Goal: Contribute content: Add original content to the website for others to see

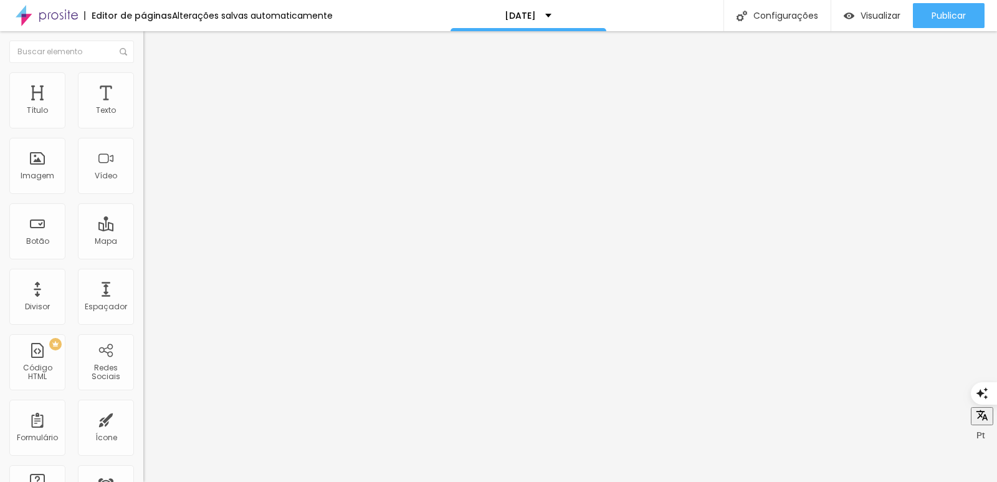
click at [143, 107] on span "Trocar imagem" at bounding box center [177, 102] width 68 height 11
click at [143, 229] on div at bounding box center [214, 234] width 143 height 11
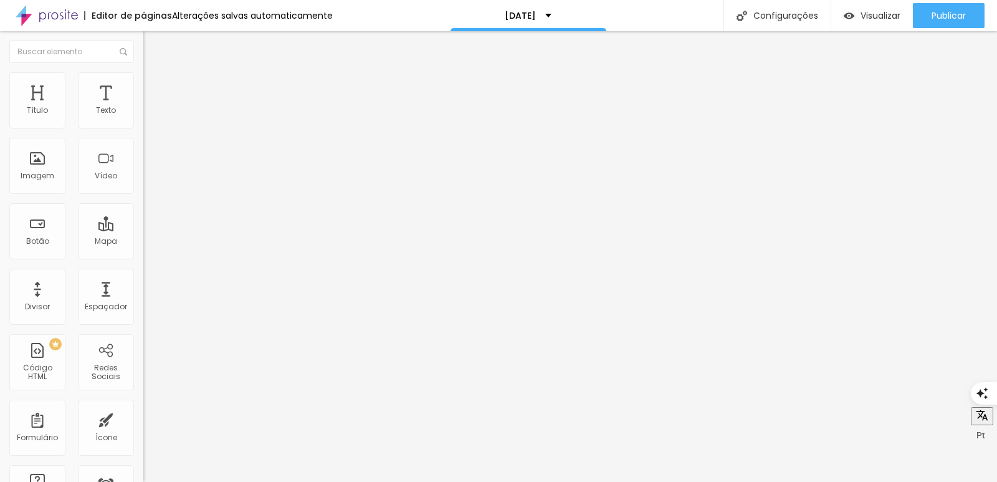
type input "19"
click at [143, 229] on input "range" at bounding box center [183, 234] width 80 height 10
click at [143, 107] on span "Trocar imagem" at bounding box center [177, 102] width 68 height 11
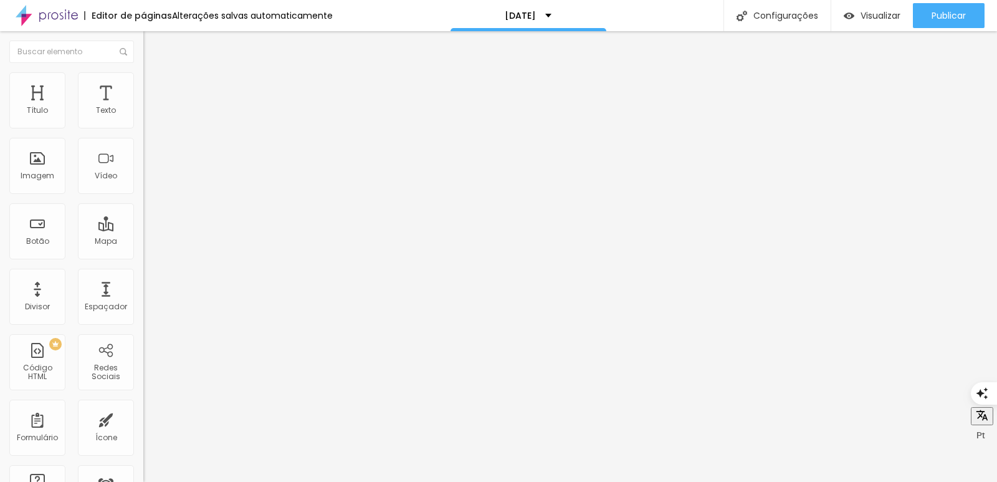
scroll to position [3428, 0]
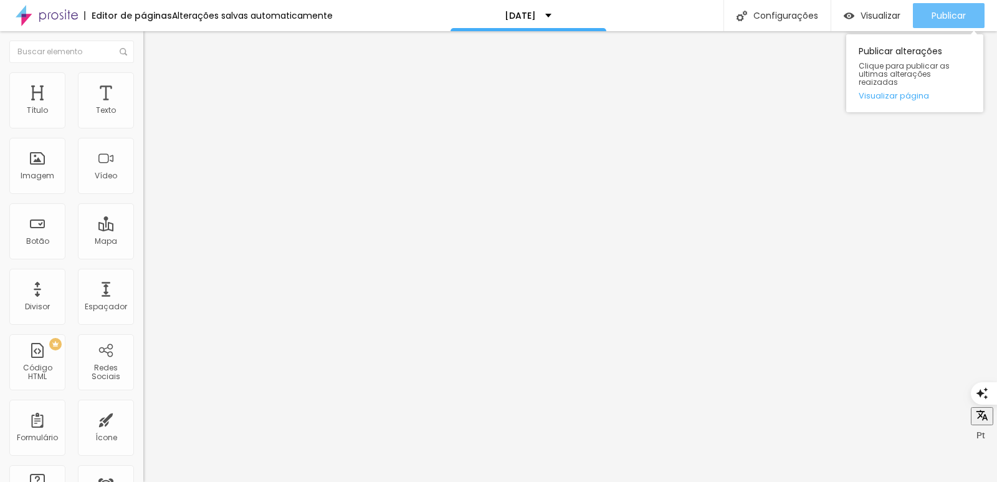
click at [947, 11] on span "Publicar" at bounding box center [949, 16] width 34 height 10
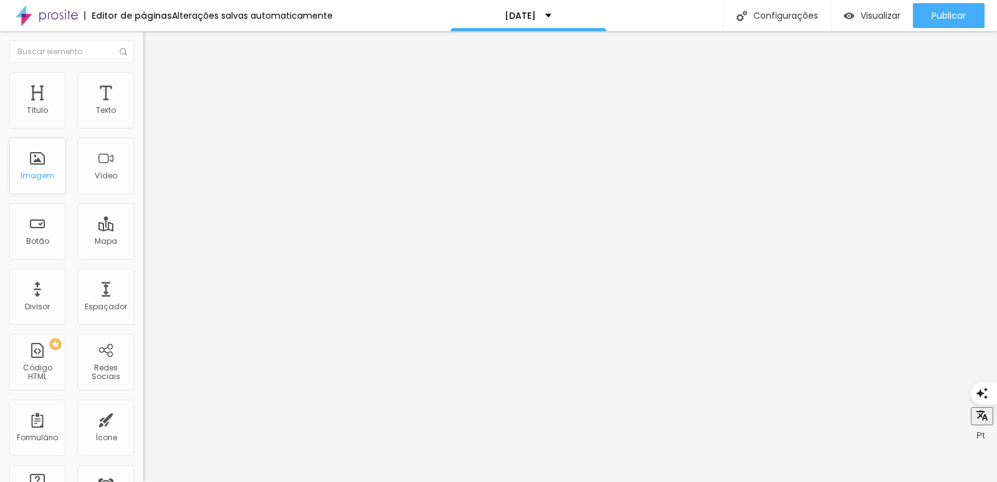
click at [45, 174] on div "Imagem" at bounding box center [38, 175] width 34 height 9
click at [143, 76] on li "Estilo" at bounding box center [214, 78] width 143 height 12
click at [143, 107] on span "Trocar imagem" at bounding box center [177, 102] width 68 height 11
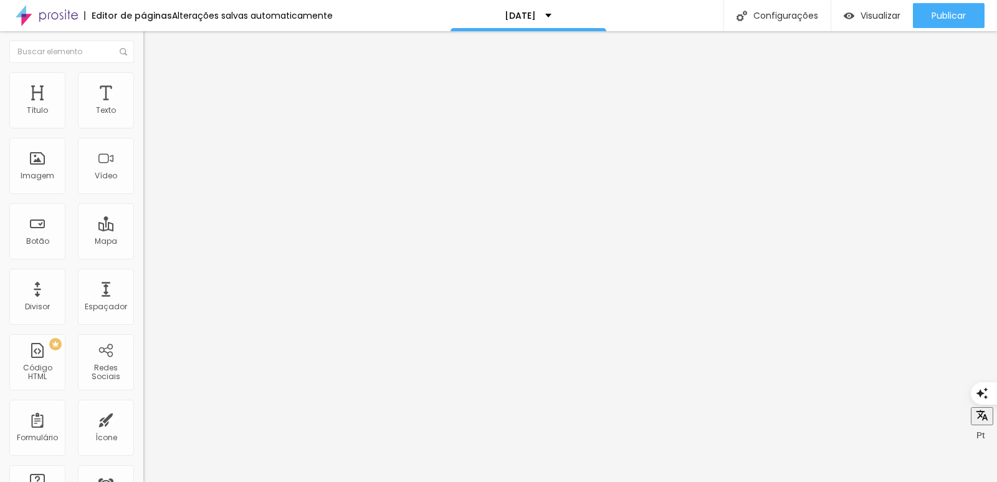
click at [155, 86] on span "Estilo" at bounding box center [164, 80] width 19 height 11
type input "85"
click at [143, 128] on input "range" at bounding box center [183, 123] width 80 height 10
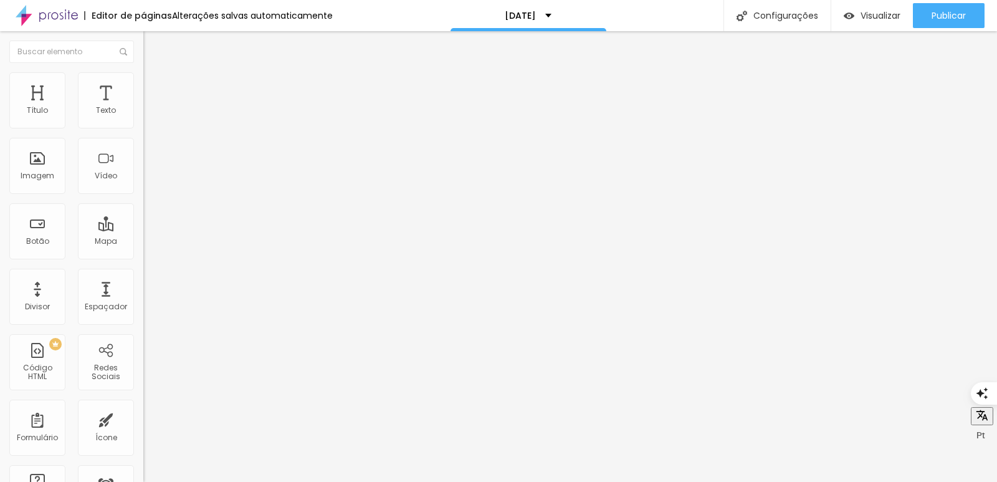
type input "65"
click at [143, 128] on input "range" at bounding box center [183, 123] width 80 height 10
type input "55"
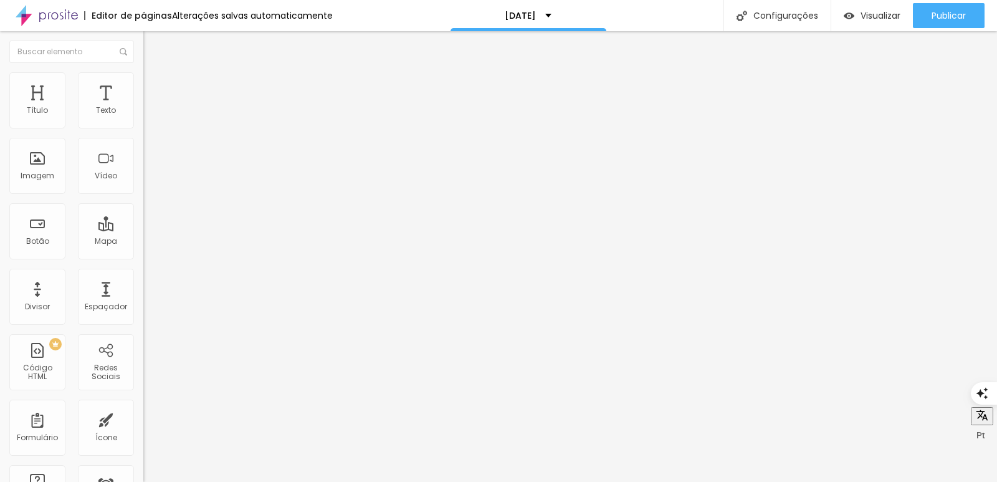
click at [143, 128] on input "range" at bounding box center [183, 123] width 80 height 10
click at [143, 80] on img at bounding box center [148, 77] width 11 height 11
type input "55"
click at [143, 128] on input "range" at bounding box center [183, 123] width 80 height 10
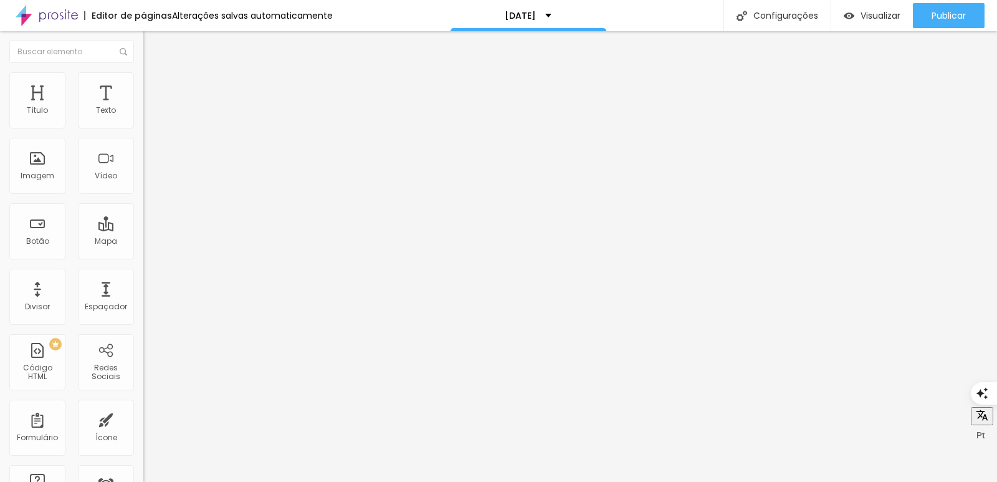
type input "1.1"
type input "1"
type input "0.9"
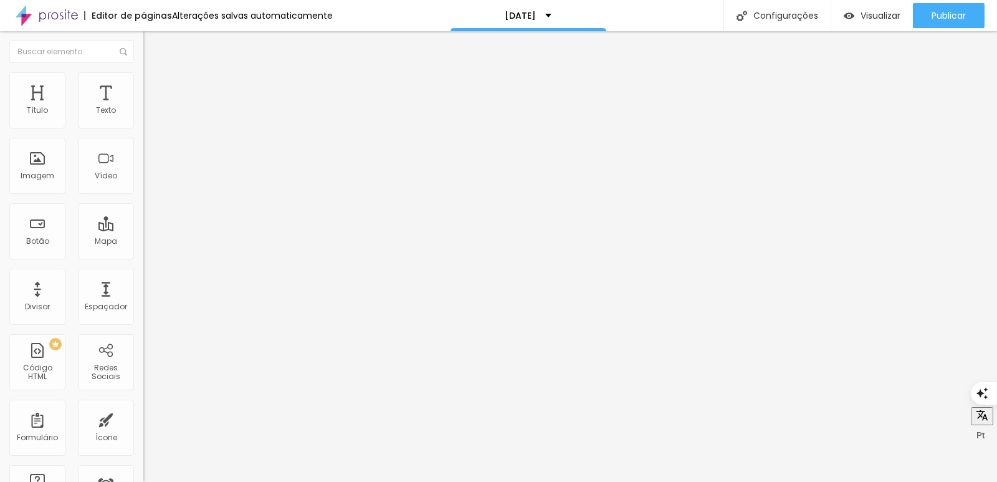
type input "0.9"
type input "1"
type input "1.1"
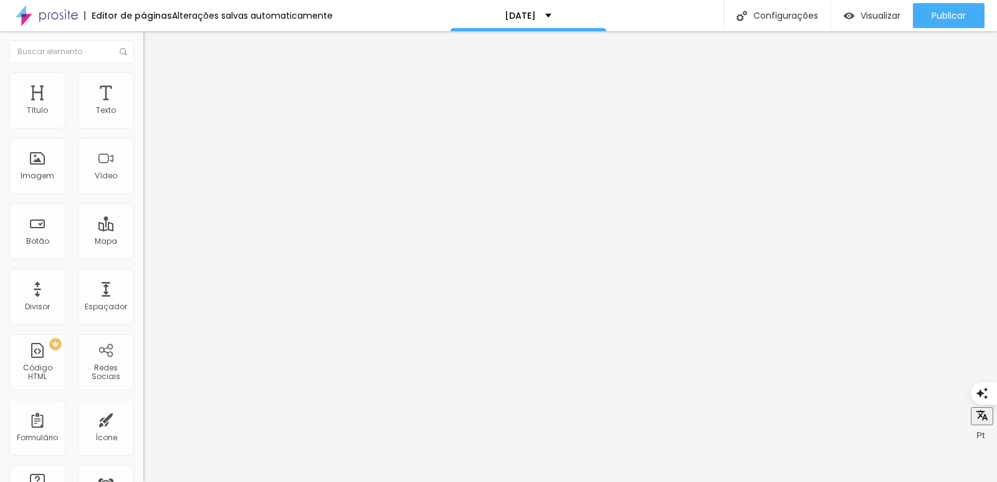
drag, startPoint x: 70, startPoint y: 309, endPoint x: 62, endPoint y: 309, distance: 8.1
type input "1.1"
click at [155, 86] on span "Avançado" at bounding box center [175, 80] width 41 height 11
type input "99"
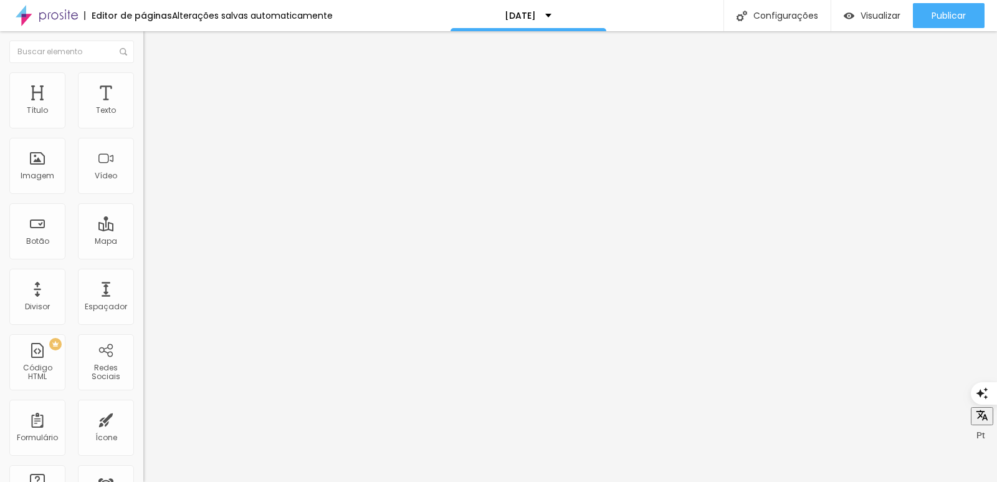
type input "99"
type input "90"
type input "80"
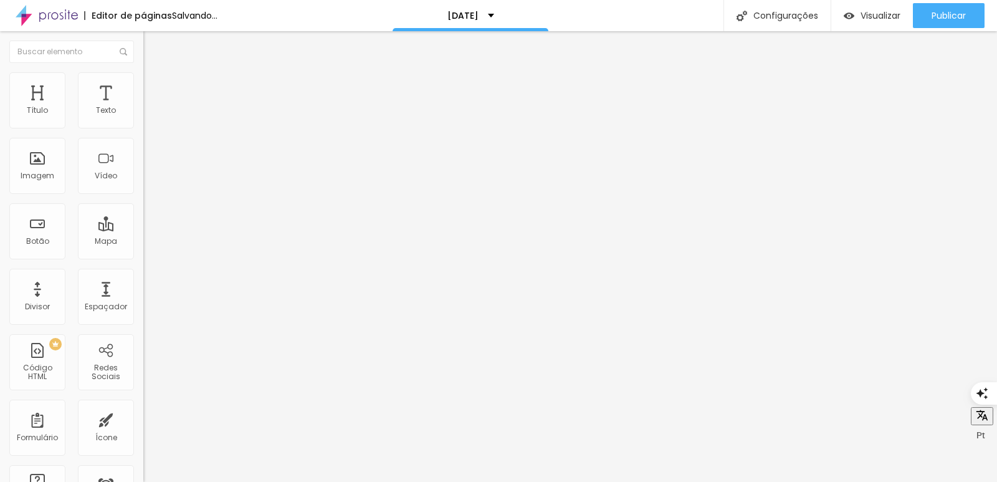
type input "77"
type input "61"
type input "58"
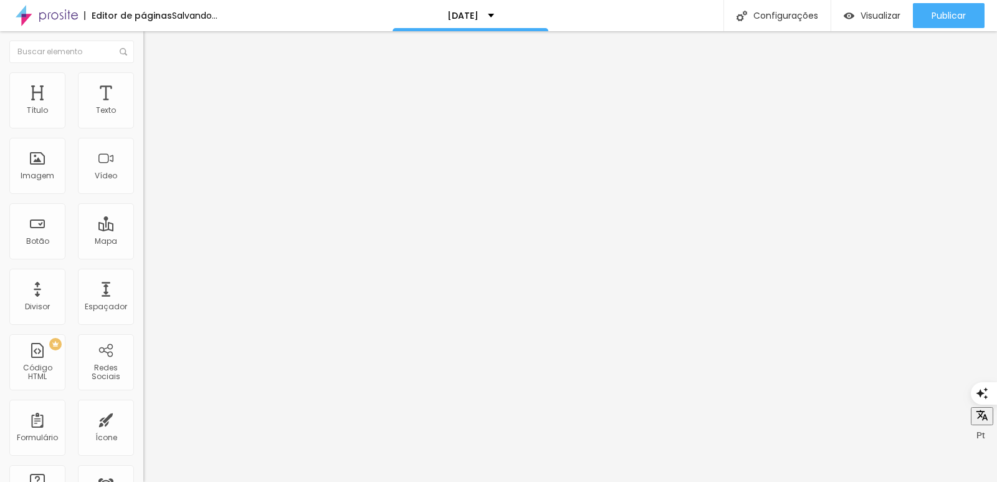
type input "58"
type input "53"
type input "49"
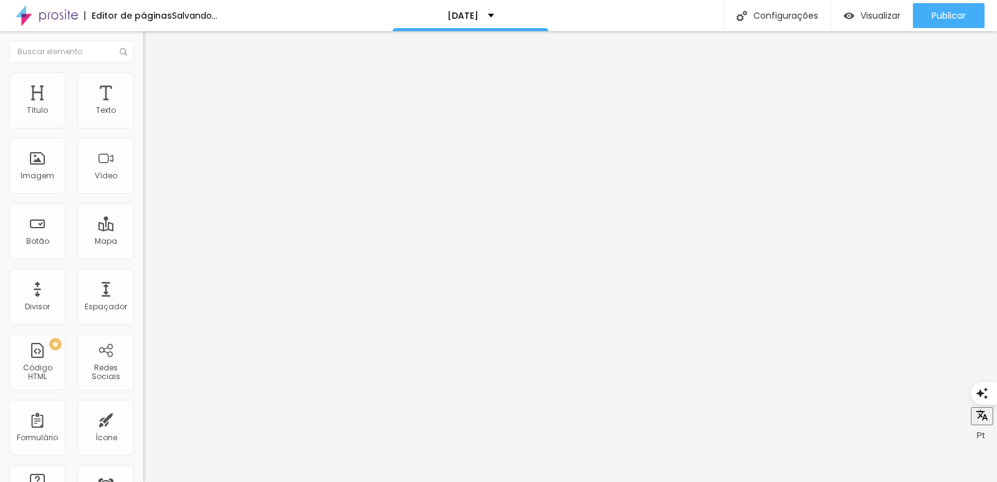
type input "45"
type input "43"
type input "41"
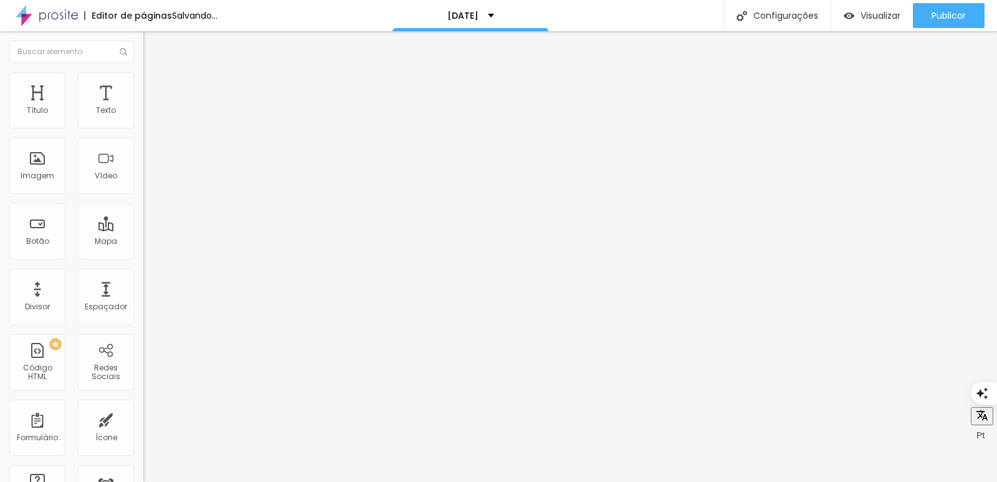
type input "41"
type input "35"
type input "33"
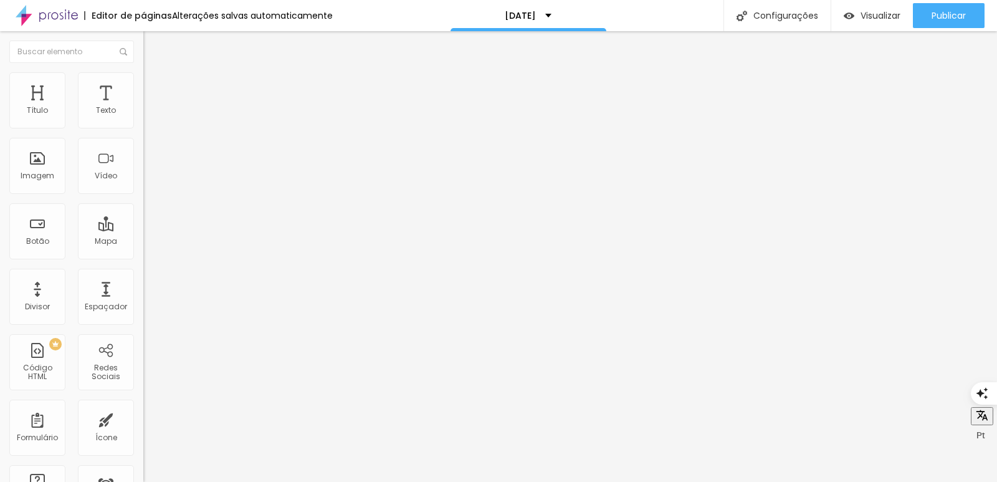
type input "32"
type input "31"
drag, startPoint x: 105, startPoint y: 146, endPoint x: 53, endPoint y: 139, distance: 52.3
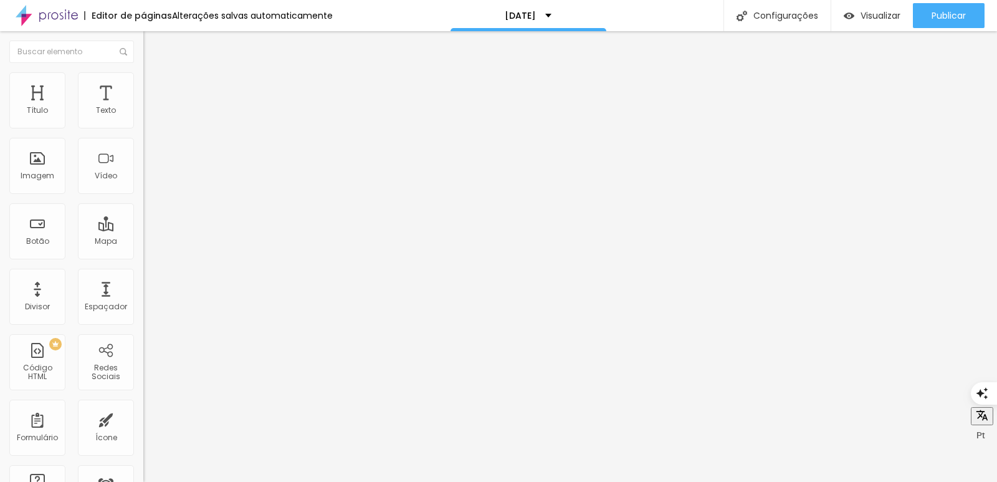
type input "31"
click at [143, 406] on input "range" at bounding box center [183, 411] width 80 height 10
type input "31"
type input "27"
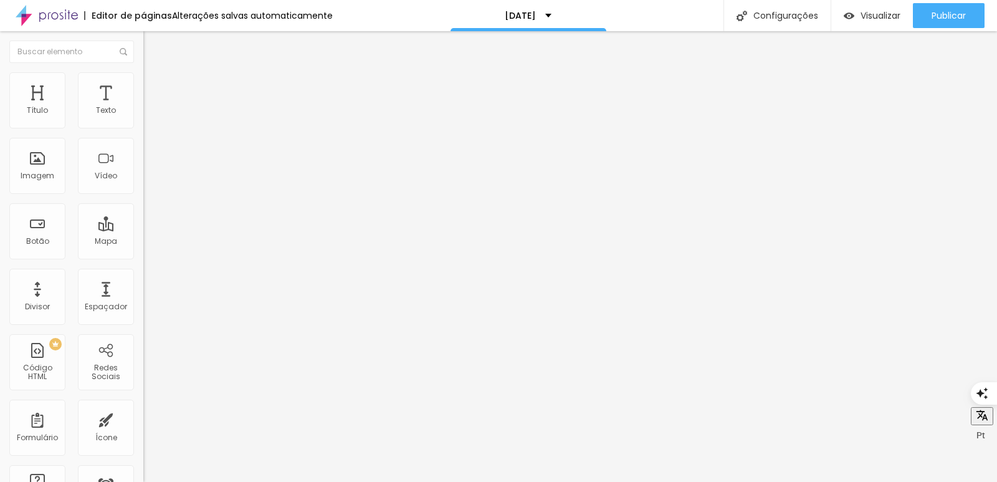
type input "27"
type input "25"
type input "22"
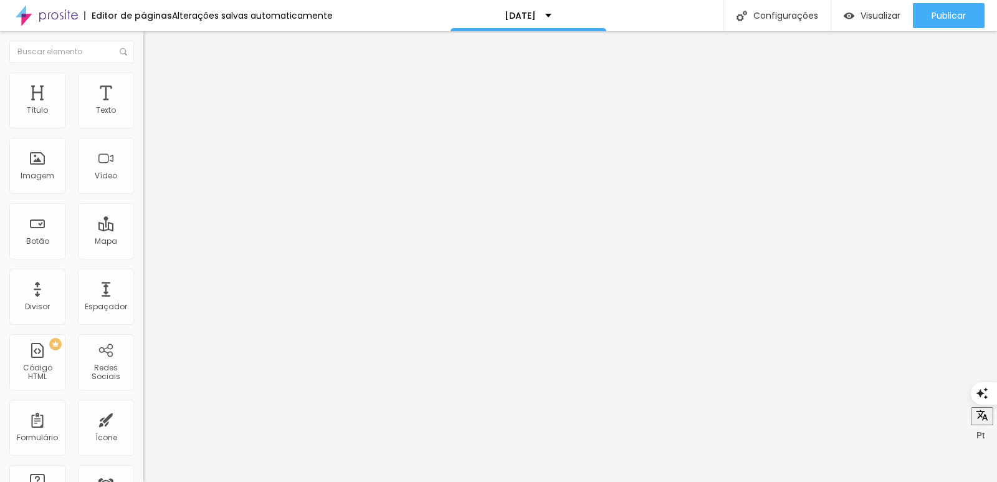
type input "21"
drag, startPoint x: 44, startPoint y: 264, endPoint x: 36, endPoint y: 263, distance: 8.7
type input "21"
click at [143, 295] on input "range" at bounding box center [183, 300] width 80 height 10
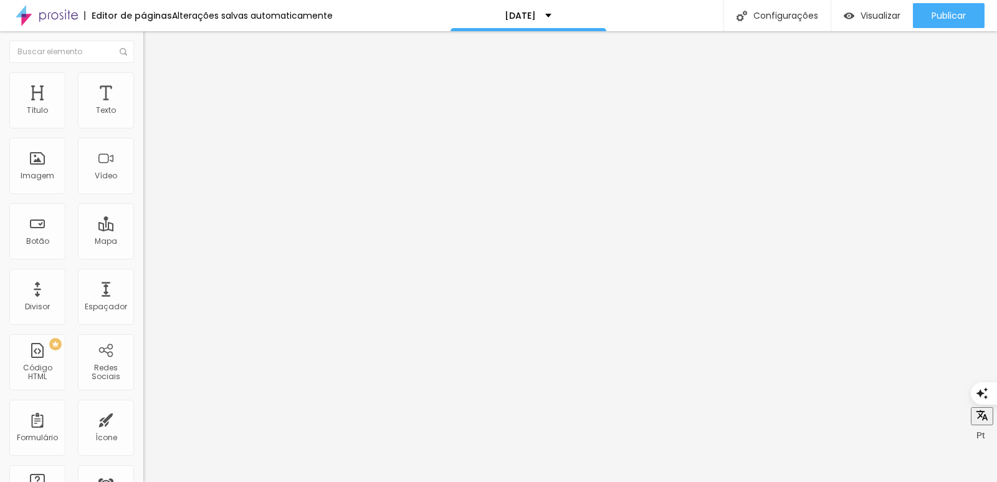
click at [155, 86] on span "Avançado" at bounding box center [175, 80] width 41 height 11
type input "98"
type input "91"
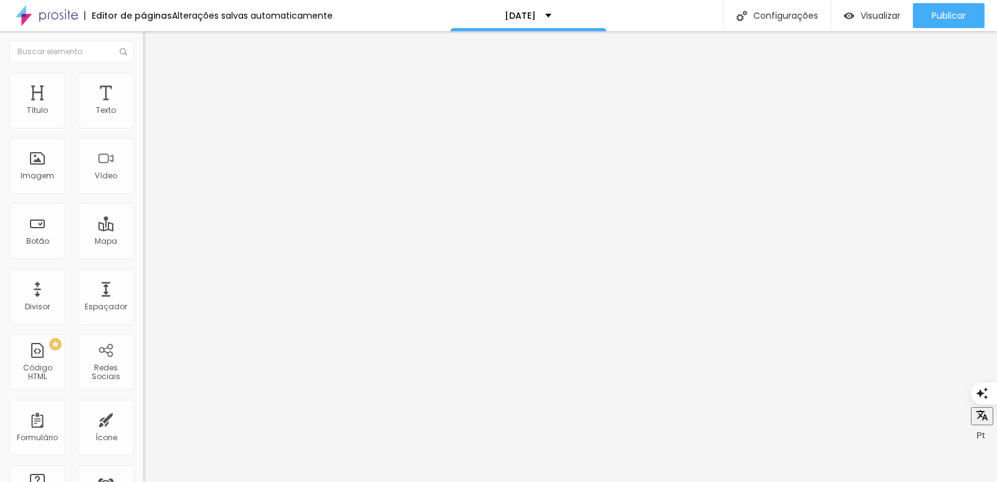
type input "90"
type input "86"
type input "84"
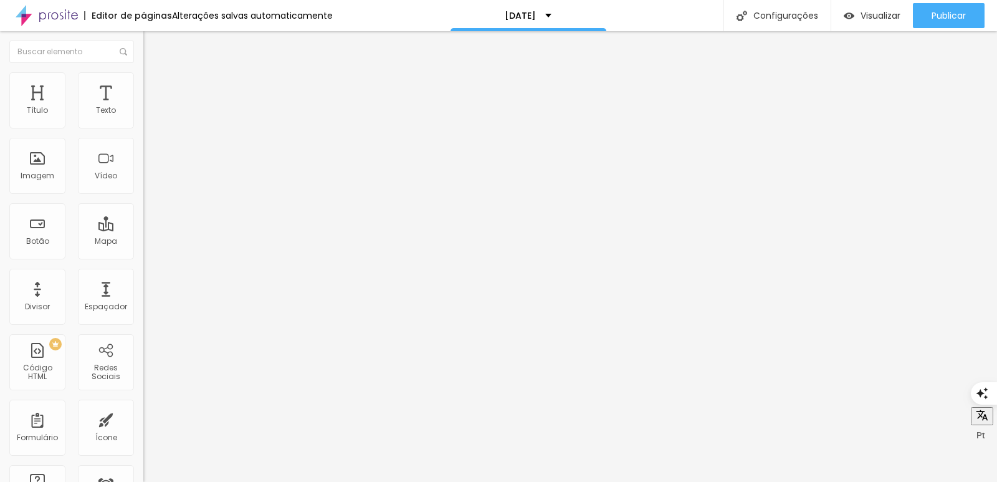
type input "84"
type input "81"
type input "79"
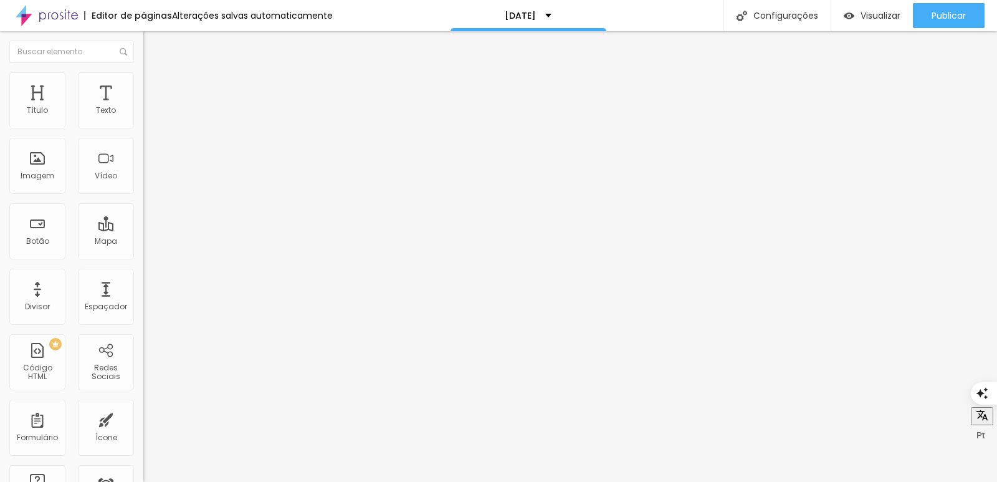
type input "78"
type input "77"
type input "75"
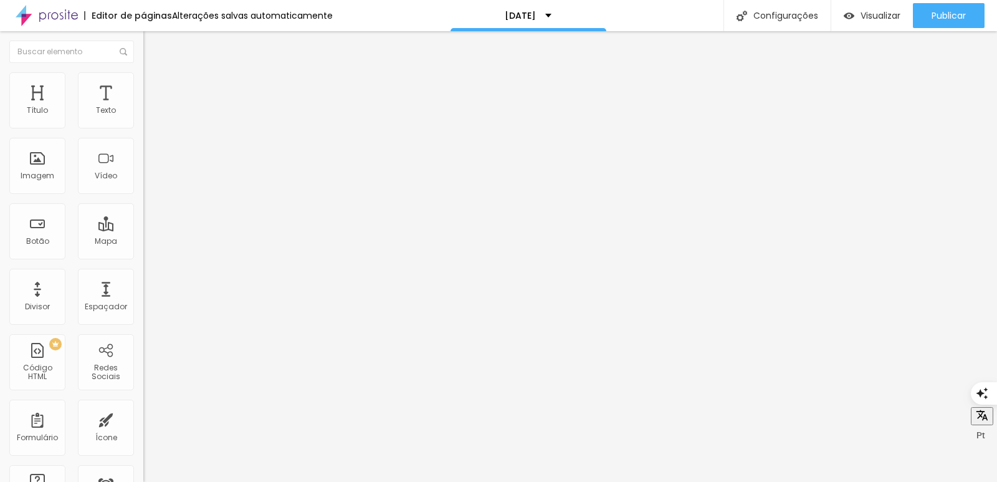
type input "75"
type input "65"
type input "59"
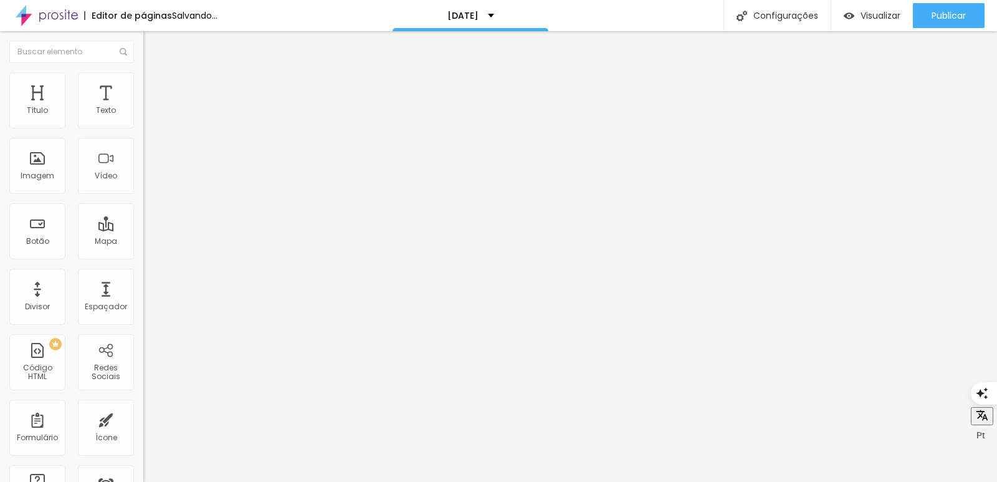
type input "21"
type input "7"
type input "3"
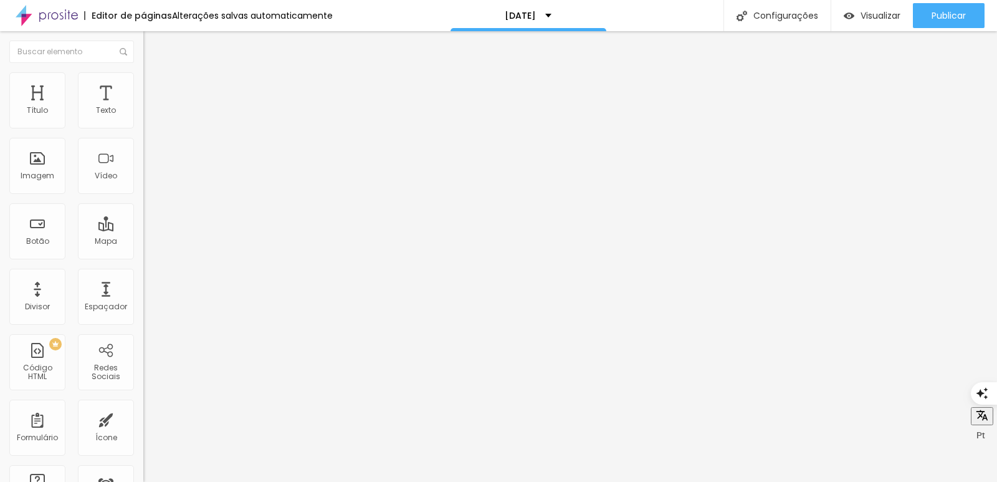
type input "3"
type input "0"
type input "1"
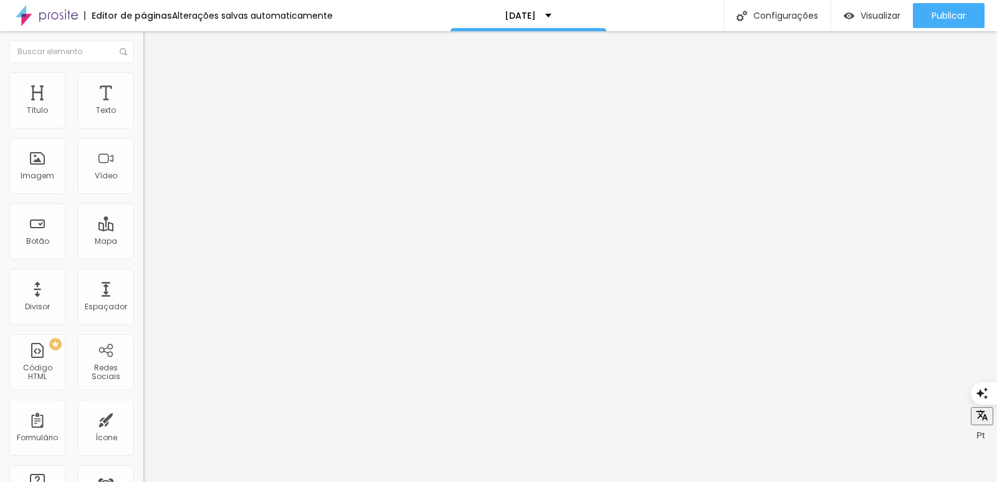
type input "4"
type input "7"
type input "8"
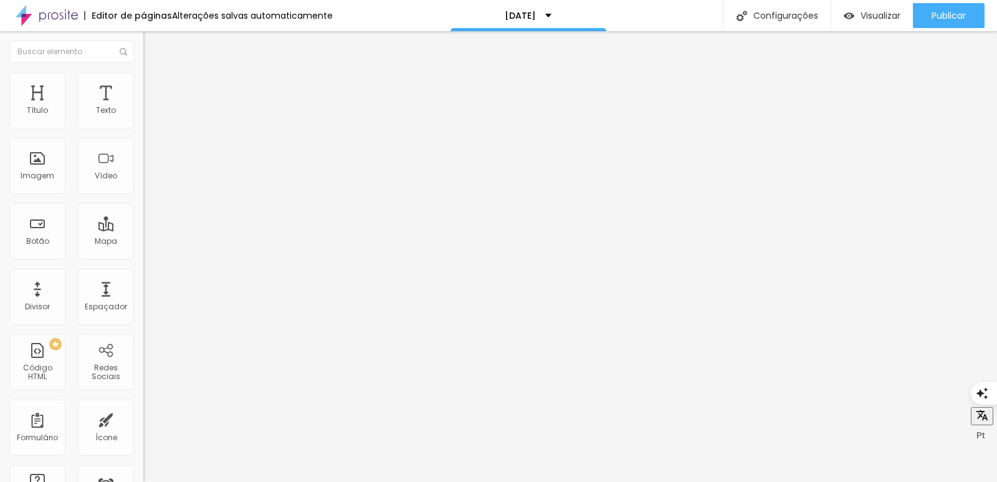
type input "8"
type input "9"
type input "10"
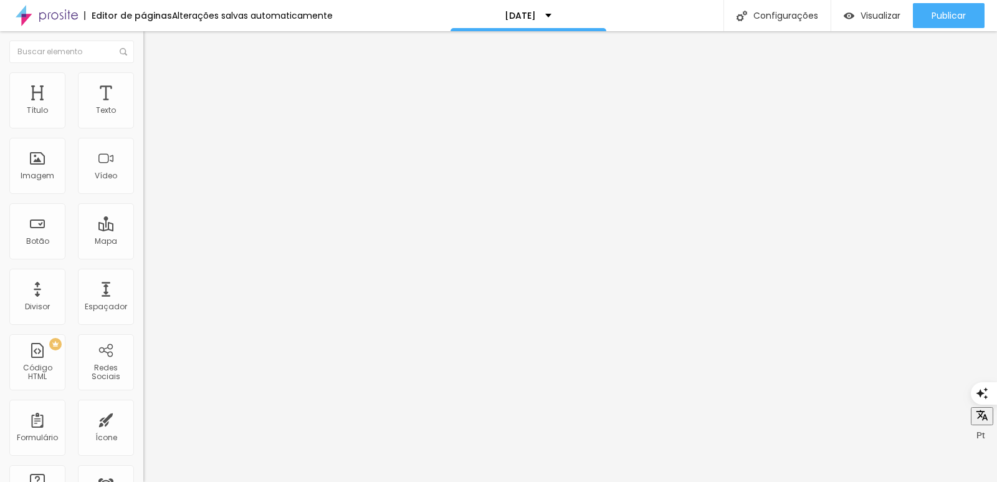
drag, startPoint x: 104, startPoint y: 146, endPoint x: 37, endPoint y: 146, distance: 67.3
type input "10"
click at [143, 406] on input "range" at bounding box center [183, 411] width 80 height 10
click at [143, 85] on img at bounding box center [148, 90] width 11 height 11
type input "45"
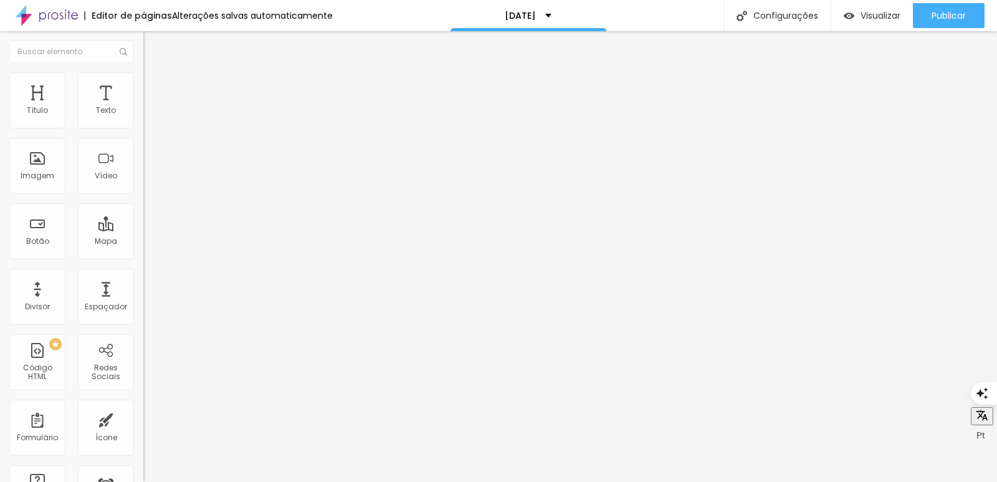
type input "45"
type input "40"
type input "45"
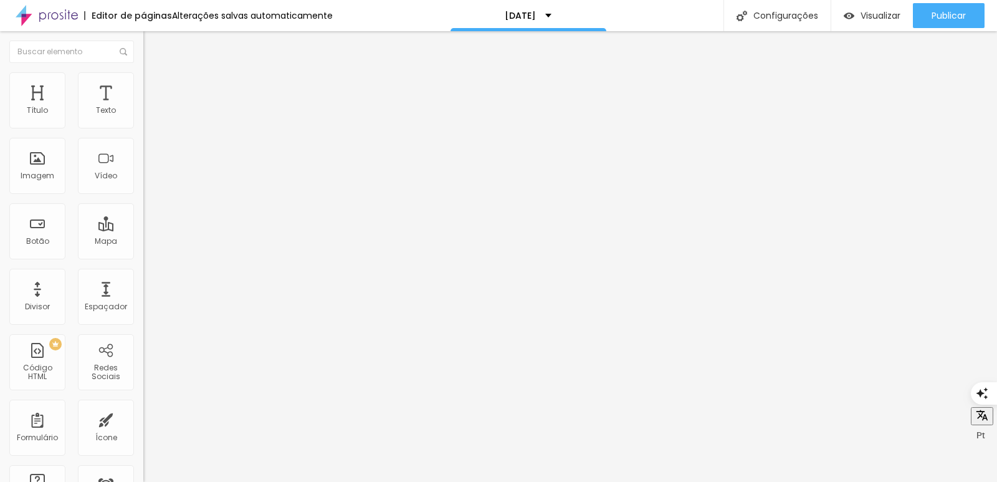
drag, startPoint x: 88, startPoint y: 123, endPoint x: 79, endPoint y: 123, distance: 9.4
type input "45"
click at [143, 242] on input "range" at bounding box center [183, 247] width 80 height 10
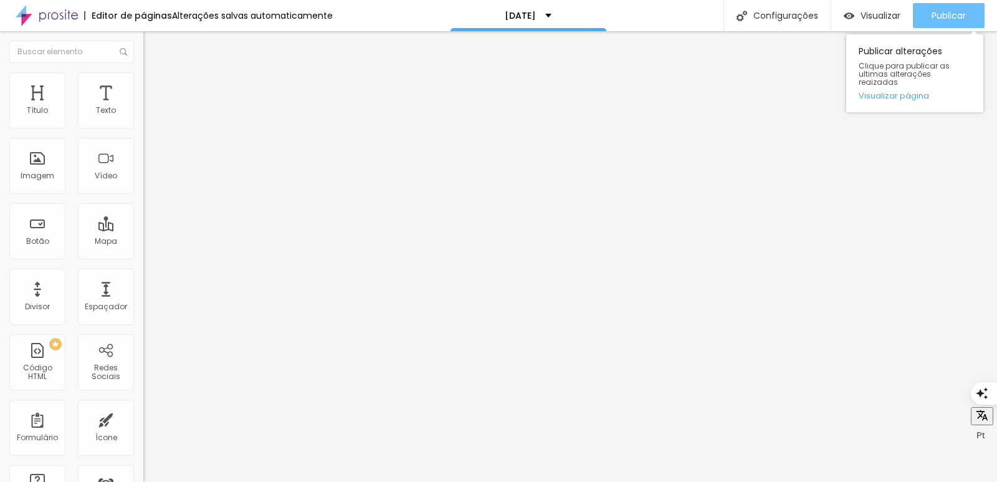
click at [954, 7] on div "Publicar" at bounding box center [949, 15] width 34 height 25
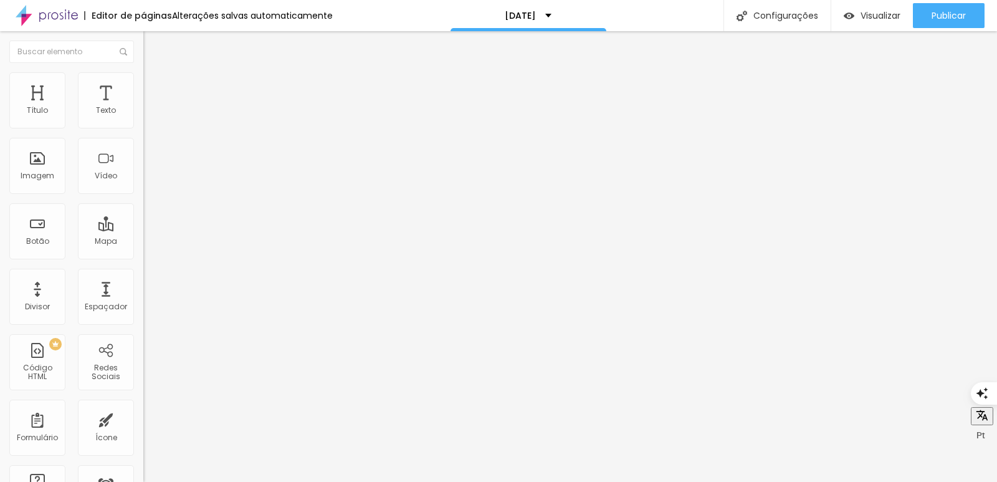
click at [143, 85] on li "Avançado" at bounding box center [214, 91] width 143 height 12
type input "245"
type input "165"
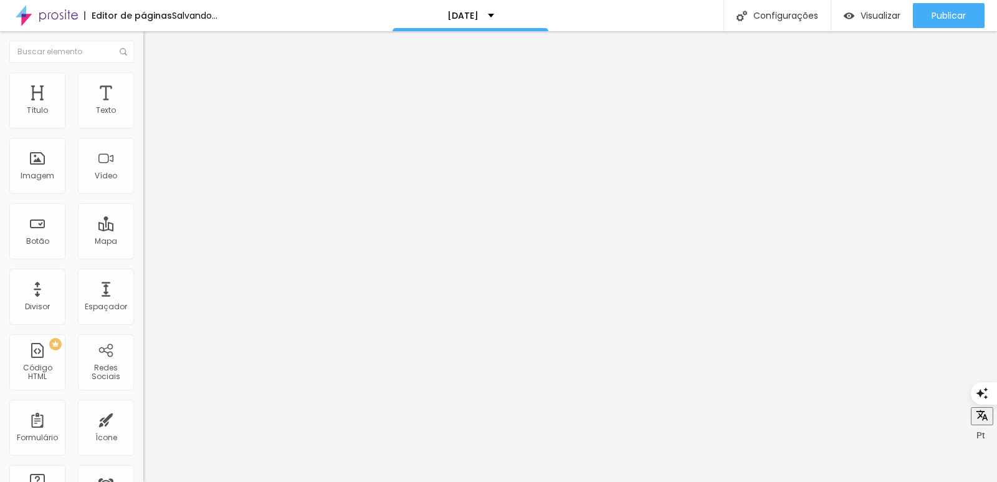
type input "139"
type input "129"
type input "102"
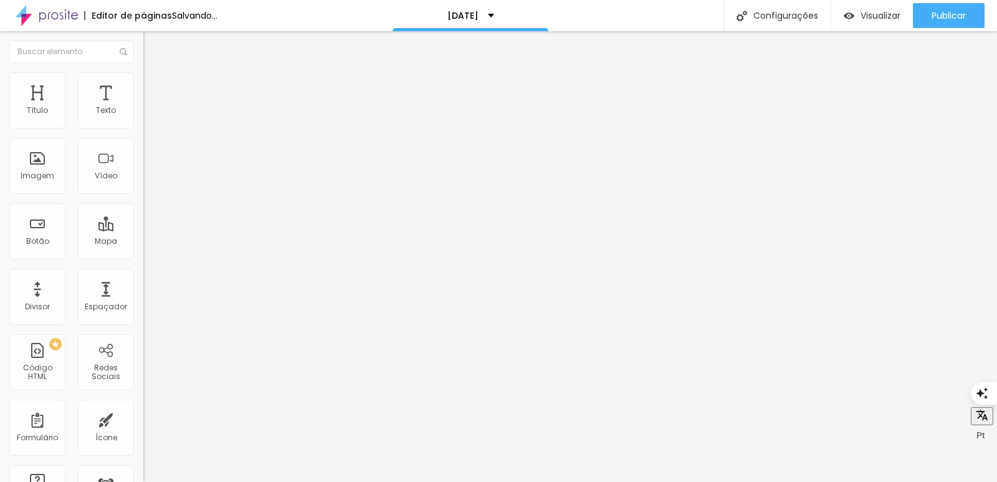
type input "102"
type input "97"
type input "86"
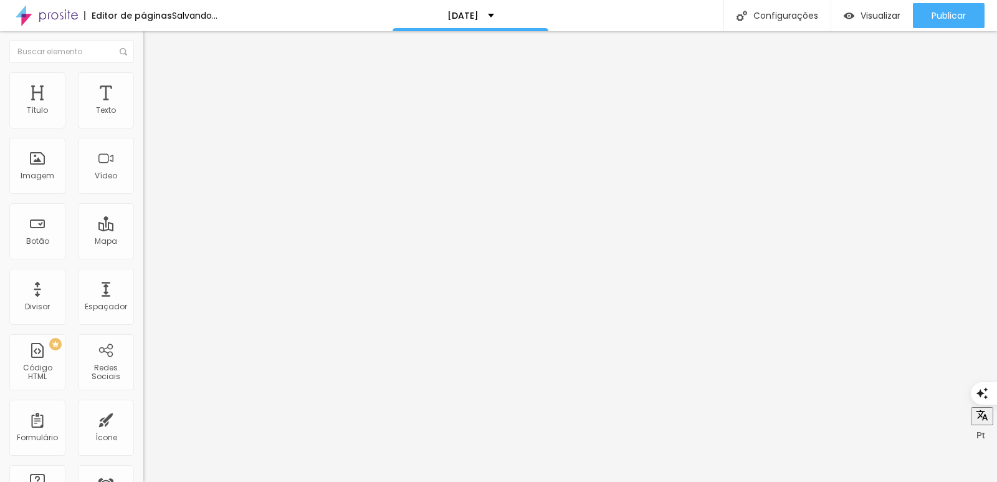
type input "81"
type input "76"
type input "81"
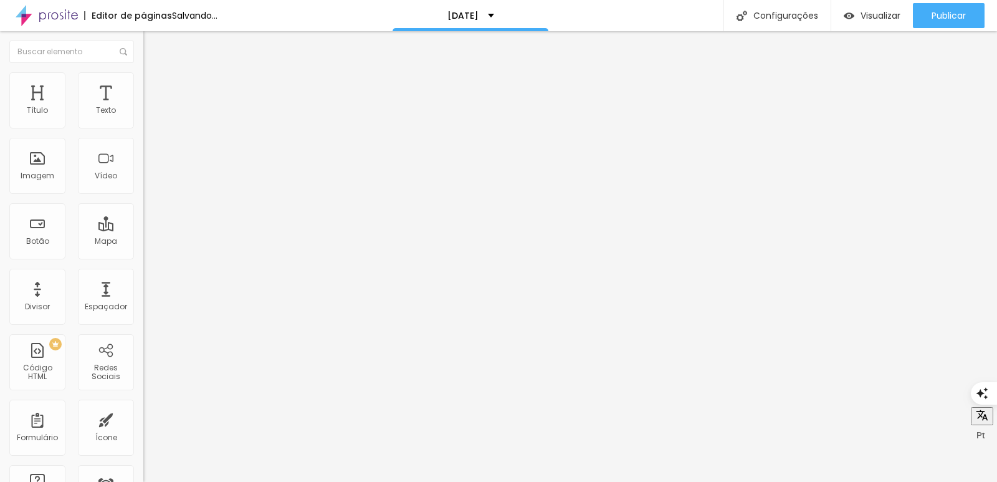
type input "81"
type input "113"
drag, startPoint x: 62, startPoint y: 145, endPoint x: 41, endPoint y: 146, distance: 21.2
type input "113"
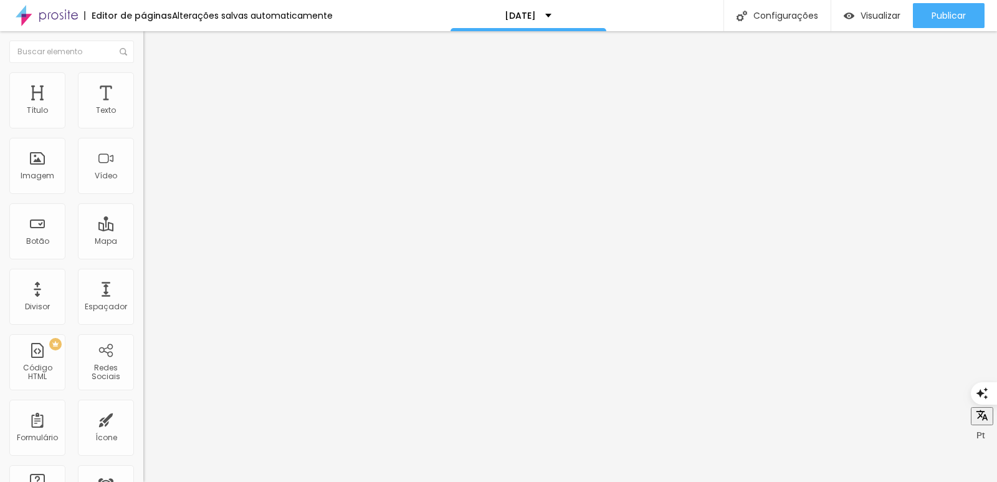
click at [143, 418] on input "range" at bounding box center [183, 423] width 80 height 10
click at [143, 80] on img at bounding box center [148, 77] width 11 height 11
click at [143, 82] on li "Estilo" at bounding box center [214, 78] width 143 height 12
click at [155, 85] on span "Estilo" at bounding box center [164, 80] width 19 height 11
click at [143, 78] on img at bounding box center [148, 77] width 11 height 11
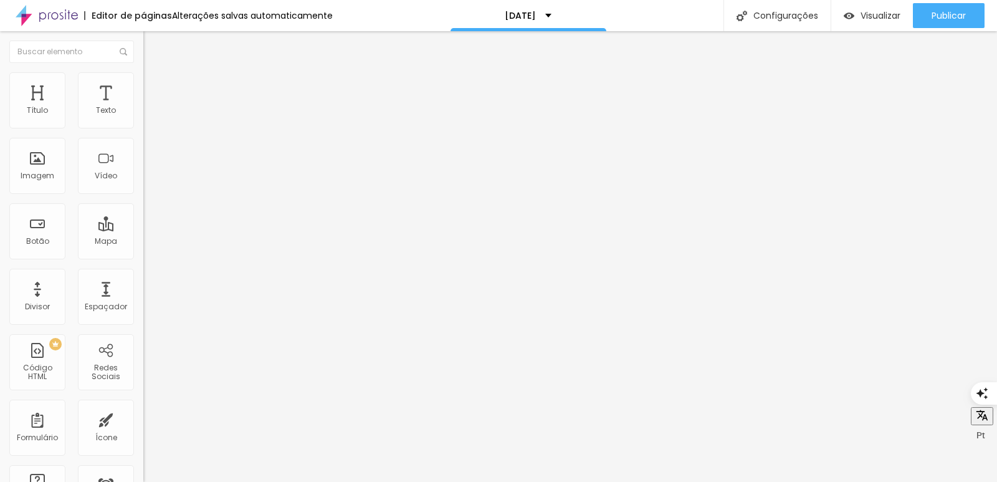
click at [153, 42] on img "button" at bounding box center [158, 46] width 10 height 10
click at [153, 45] on img "button" at bounding box center [158, 46] width 10 height 10
click at [153, 46] on img "button" at bounding box center [158, 46] width 10 height 10
click at [143, 107] on span "Adicionar imagem" at bounding box center [183, 102] width 80 height 11
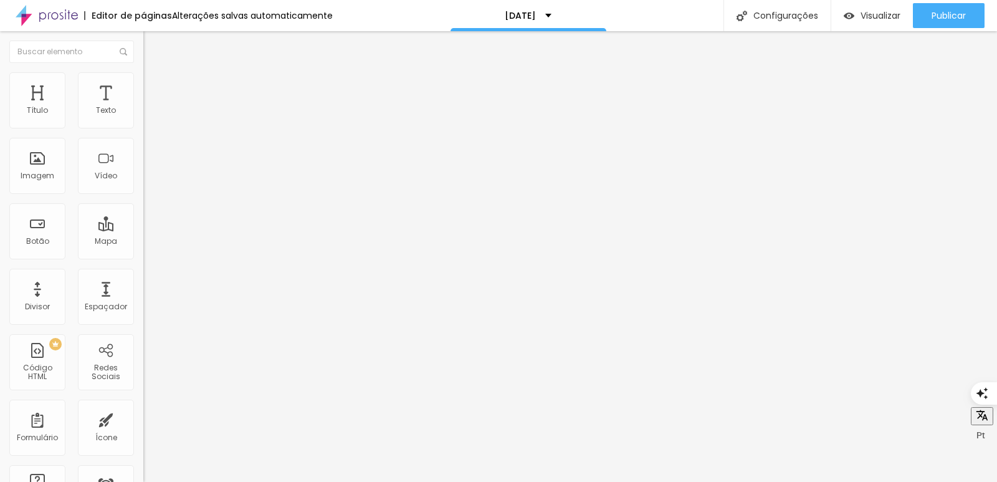
click at [143, 82] on li "Estilo" at bounding box center [214, 78] width 143 height 12
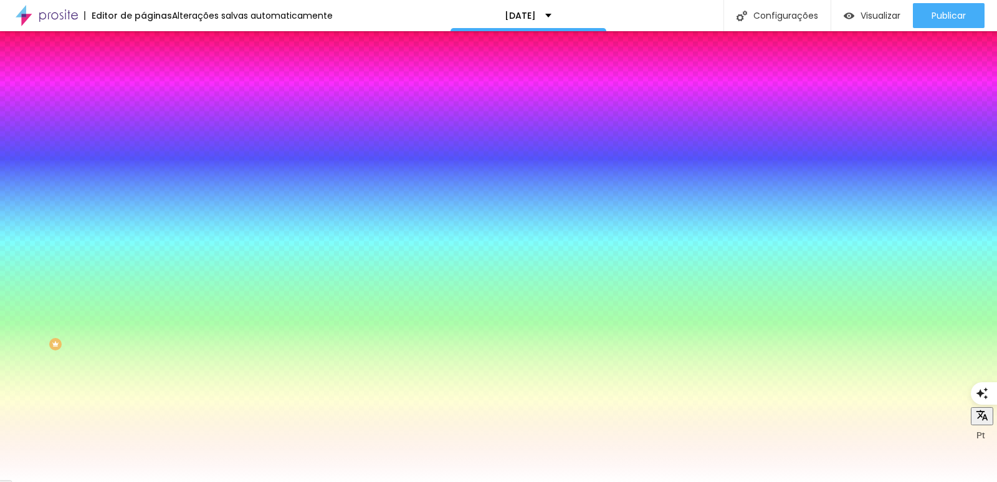
click at [143, 85] on img at bounding box center [148, 90] width 11 height 11
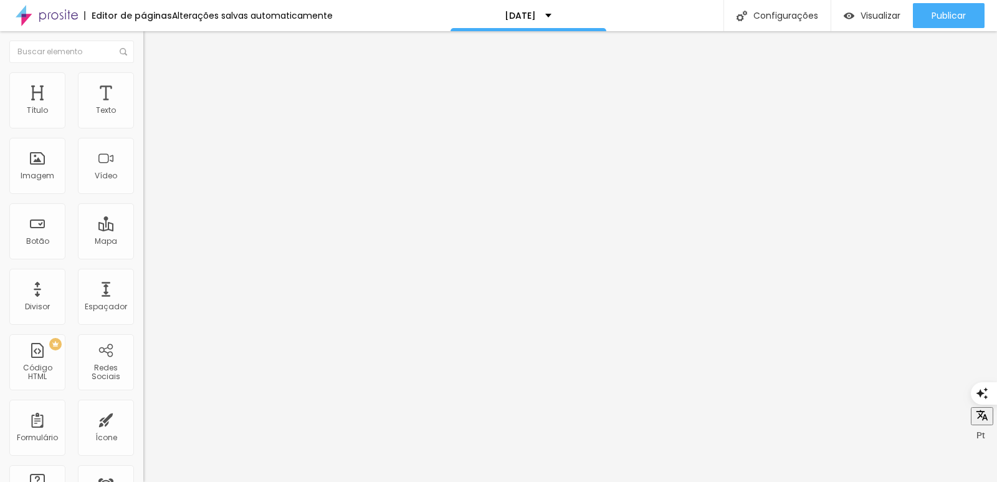
type input "30"
type input "25"
type input "20"
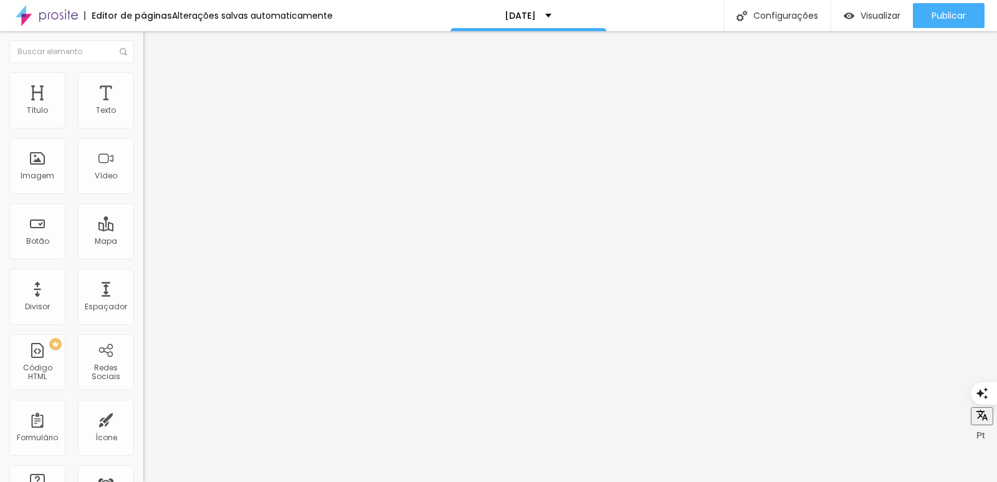
type input "20"
type input "15"
drag, startPoint x: 67, startPoint y: 121, endPoint x: 43, endPoint y: 119, distance: 23.8
type input "15"
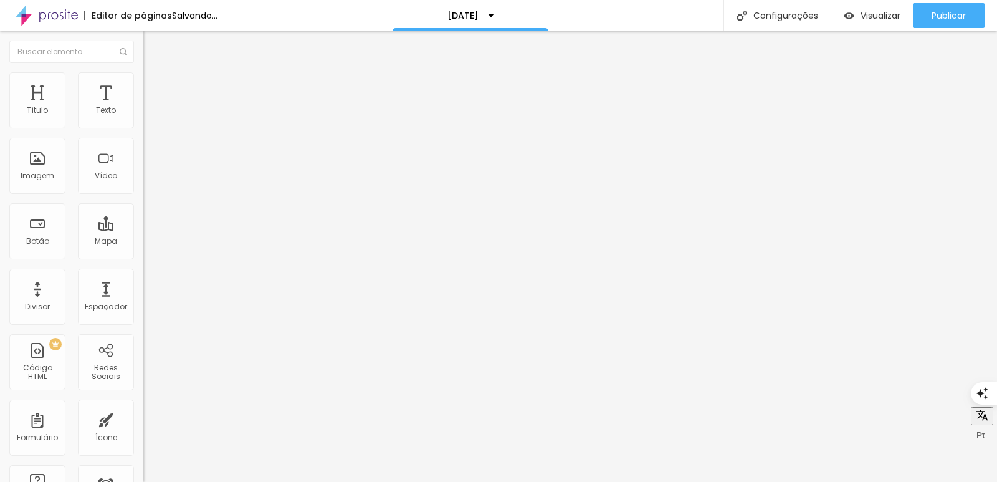
click at [143, 242] on input "range" at bounding box center [183, 247] width 80 height 10
click at [155, 86] on span "Estilo" at bounding box center [164, 80] width 19 height 11
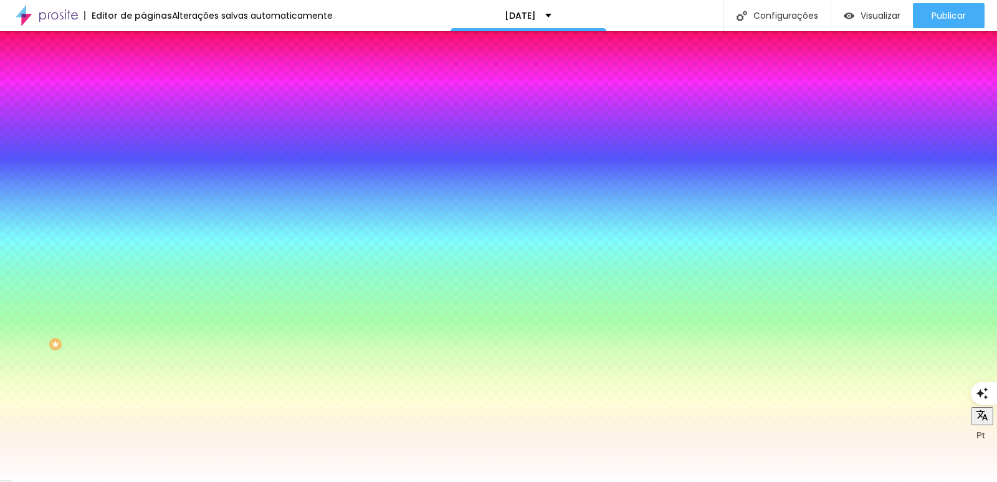
click at [143, 85] on img at bounding box center [148, 90] width 11 height 11
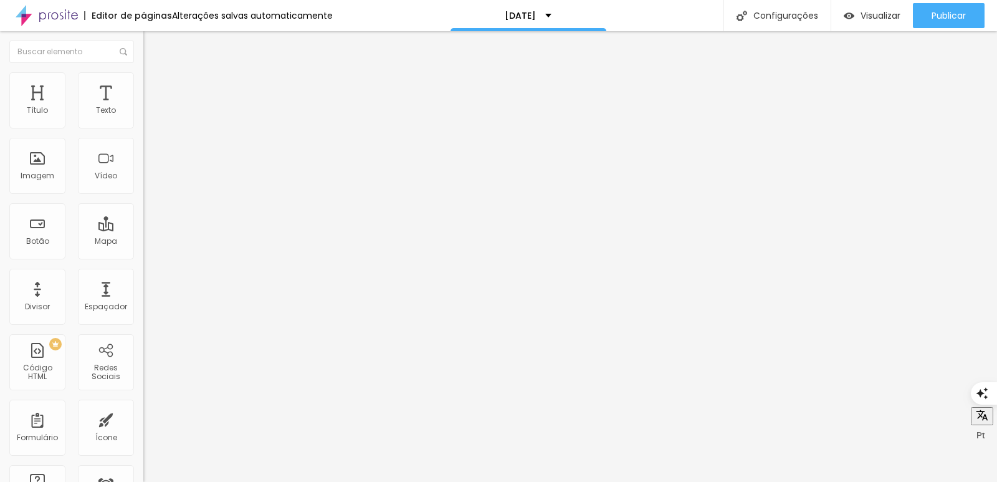
type input "28"
type input "18"
type input "13"
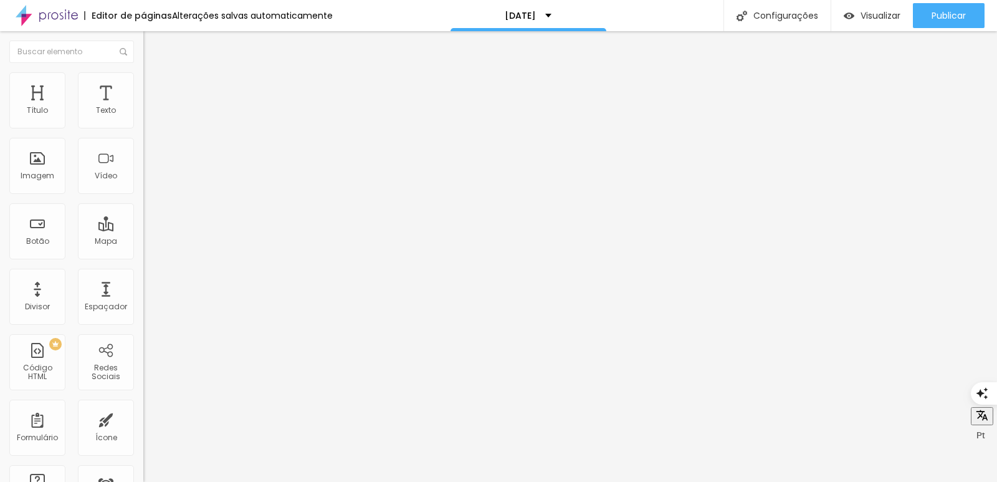
type input "13"
type input "2"
click at [143, 418] on input "range" at bounding box center [183, 423] width 80 height 10
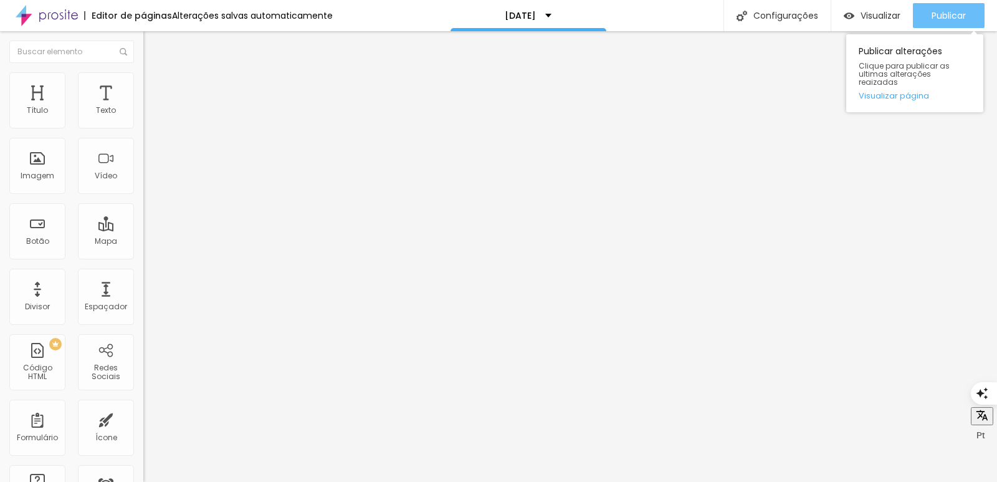
click at [936, 15] on span "Publicar" at bounding box center [949, 16] width 34 height 10
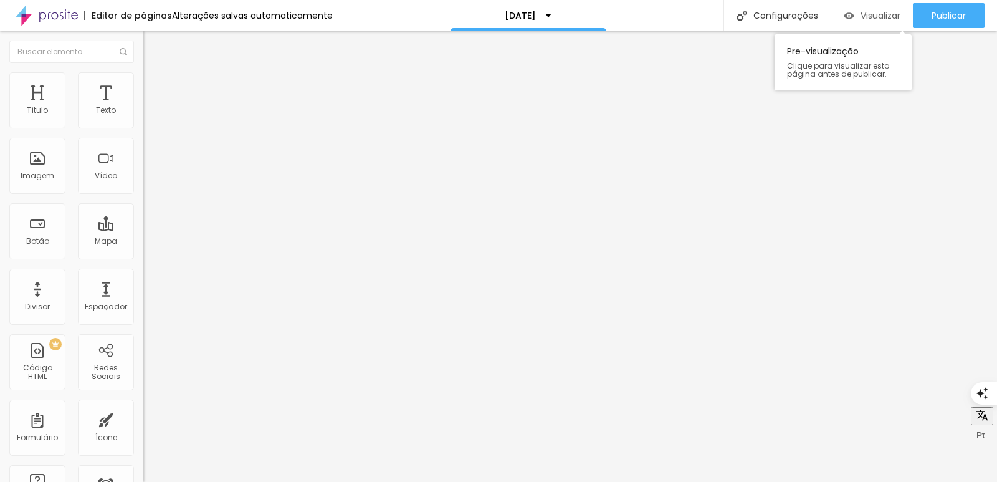
click at [874, 12] on span "Visualizar" at bounding box center [881, 16] width 40 height 10
